Goal: Task Accomplishment & Management: Manage account settings

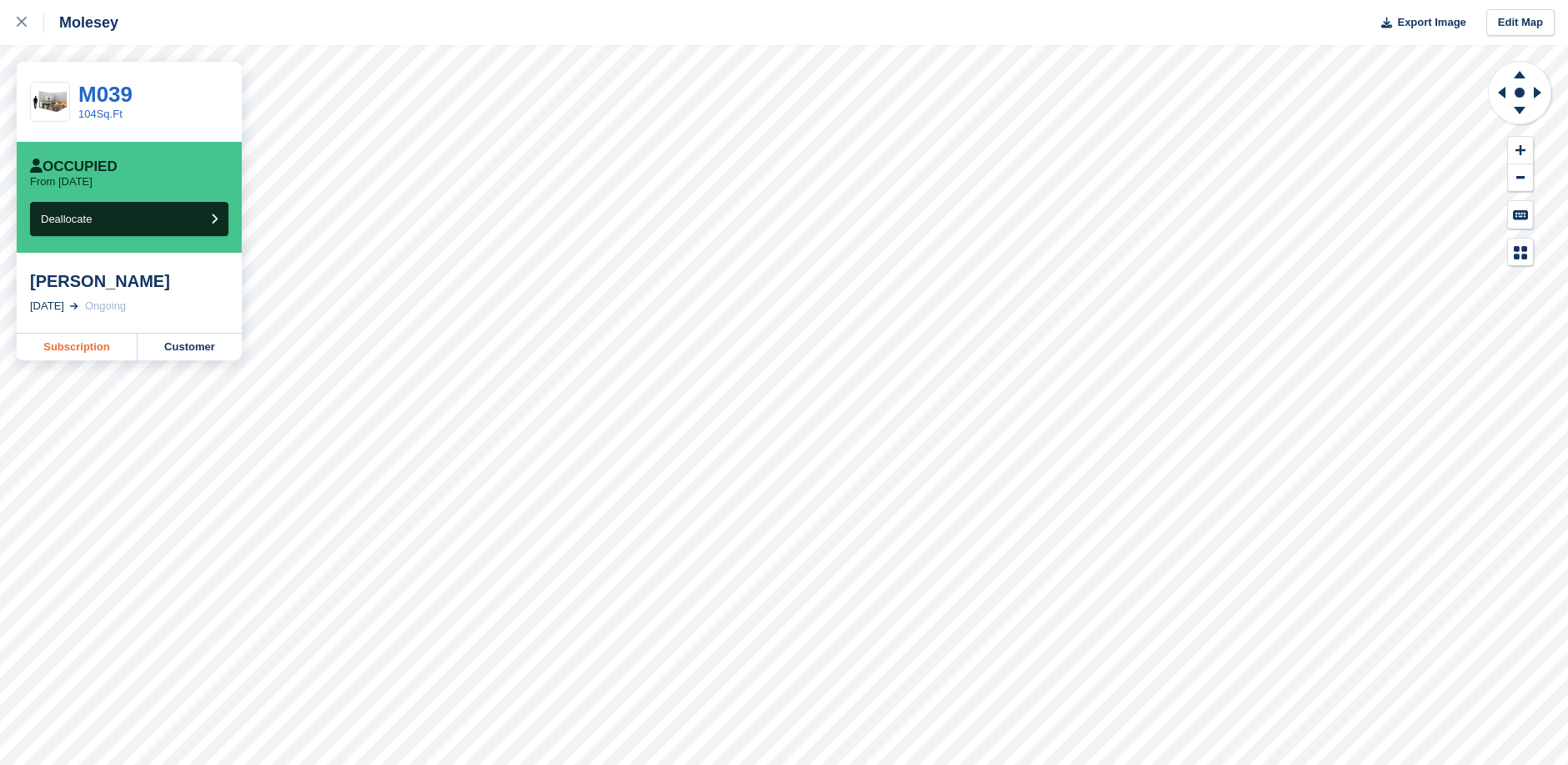
drag, startPoint x: 0, startPoint y: 0, endPoint x: 94, endPoint y: 348, distance: 360.5
click at [94, 348] on link "Subscription" at bounding box center [77, 346] width 121 height 26
click at [197, 349] on link "Customer" at bounding box center [189, 346] width 104 height 26
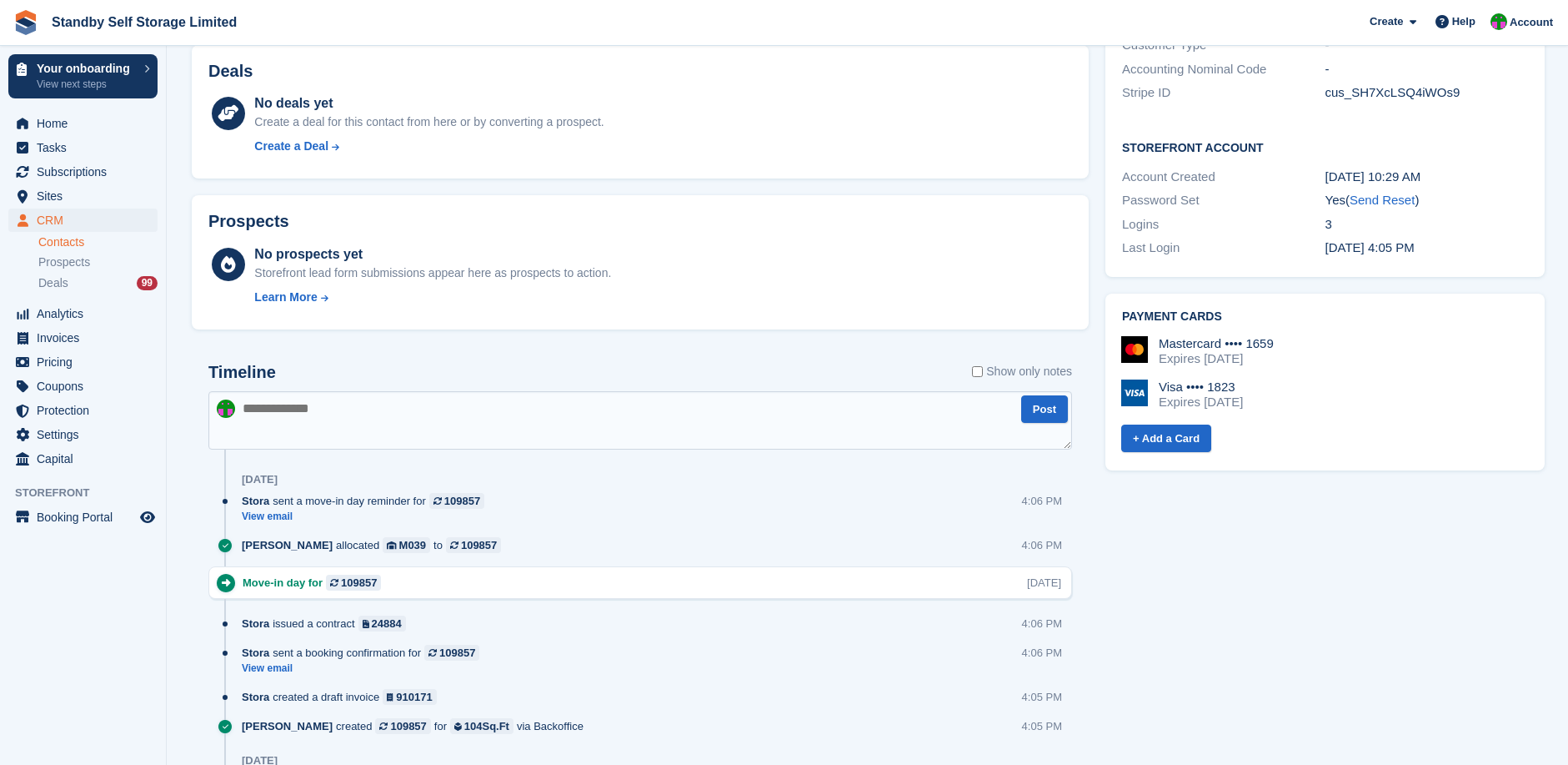
scroll to position [695, 0]
click at [1169, 424] on link "+ Add a Card" at bounding box center [1166, 438] width 90 height 27
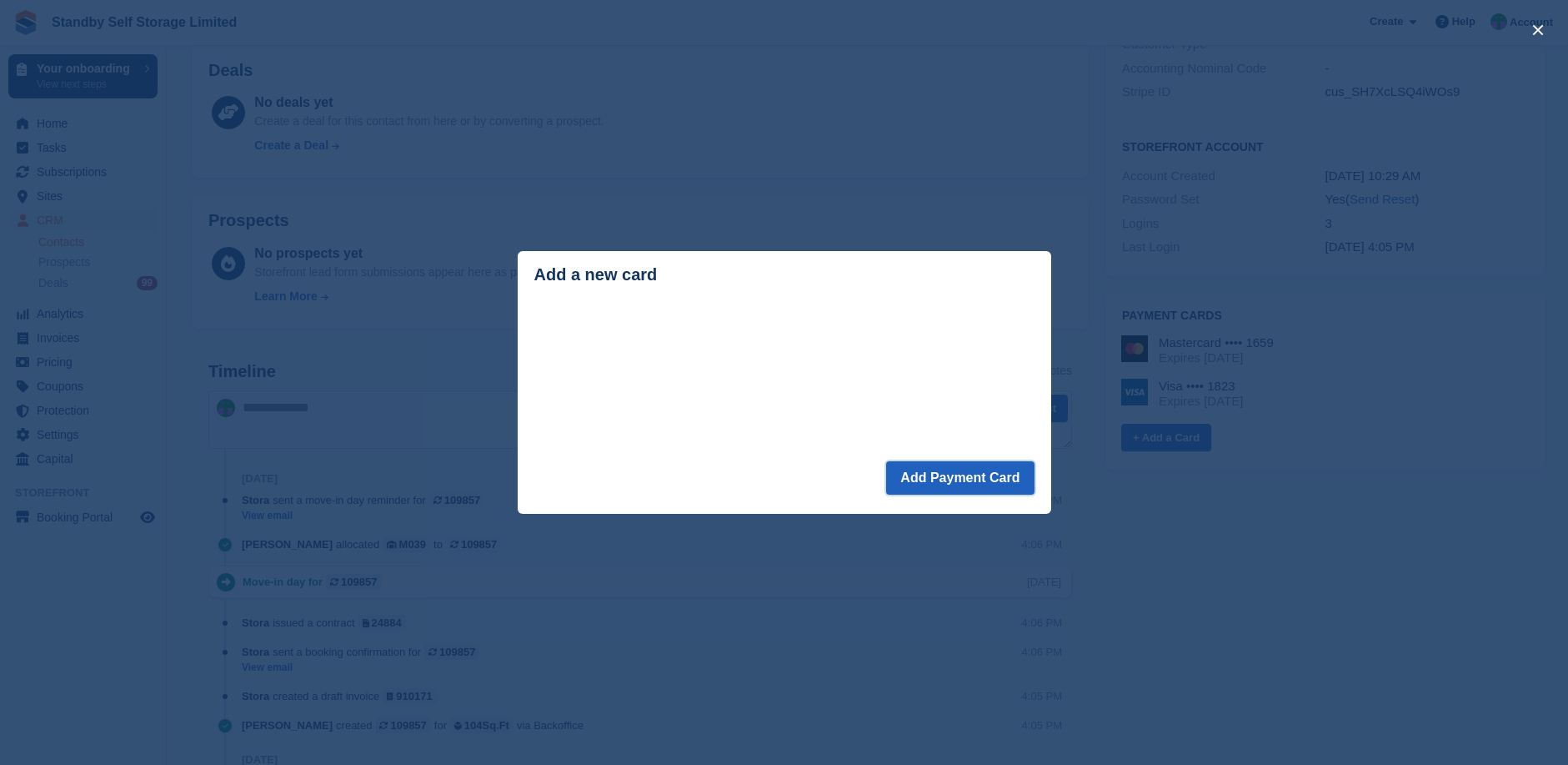
click at [933, 472] on button "Add Payment Card" at bounding box center [960, 477] width 147 height 33
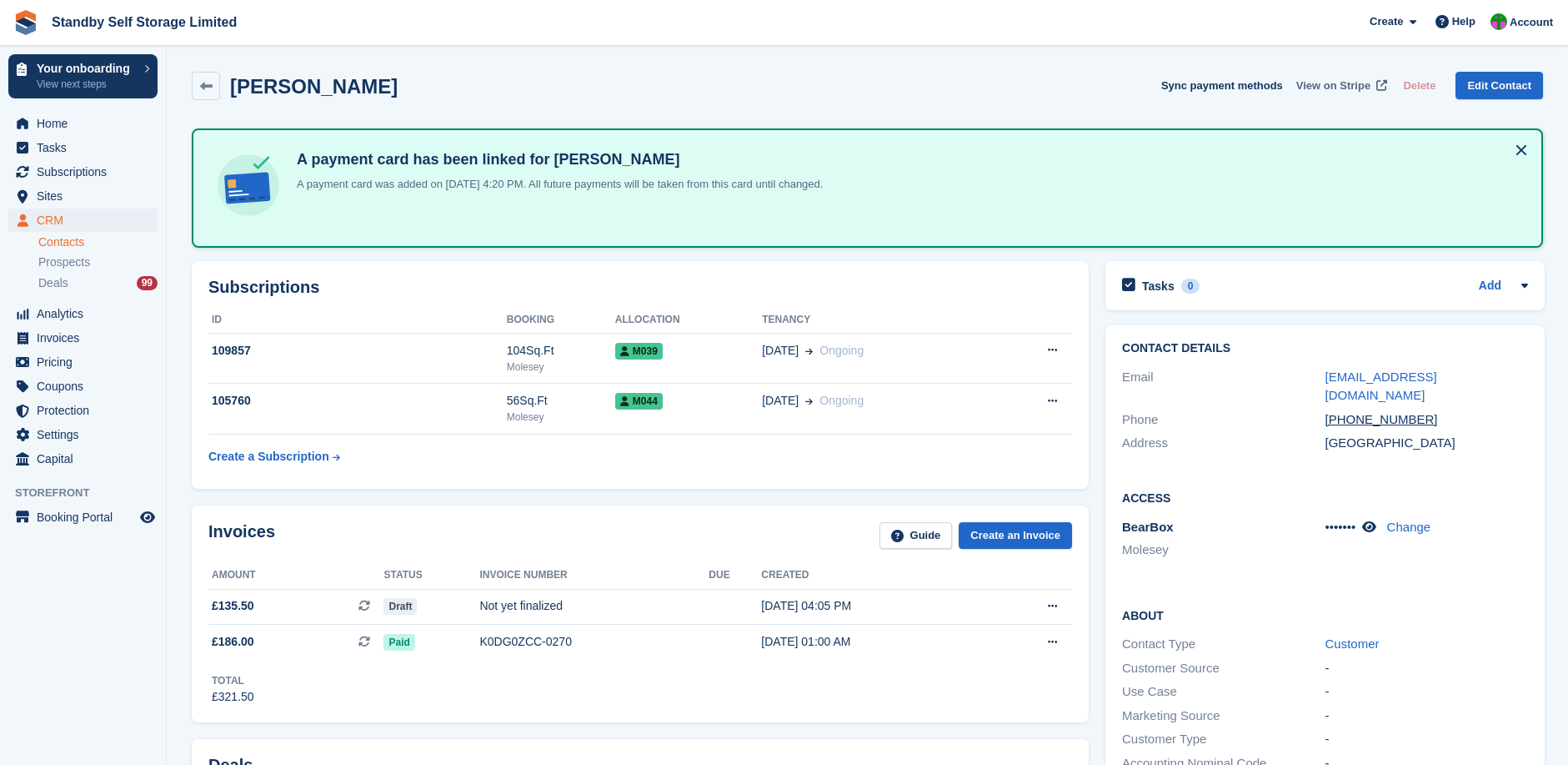
click at [1346, 87] on span "View on Stripe" at bounding box center [1334, 86] width 75 height 17
click at [1342, 82] on span "View on Stripe" at bounding box center [1334, 86] width 75 height 17
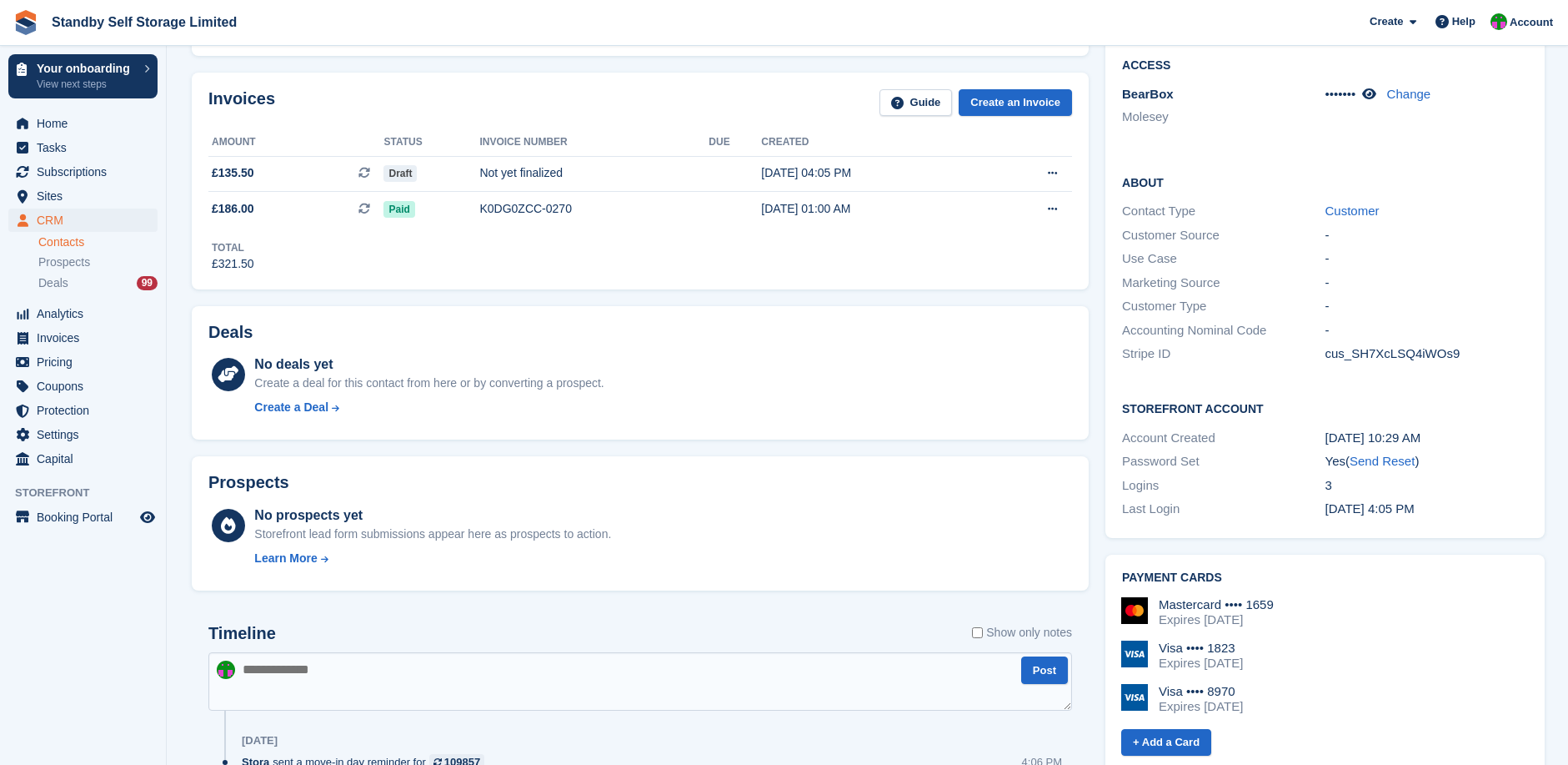
scroll to position [444, 0]
